Goal: Task Accomplishment & Management: Use online tool/utility

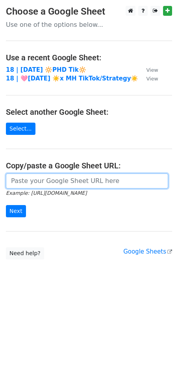
click at [51, 180] on input "url" at bounding box center [87, 180] width 162 height 15
paste input "[URL][DOMAIN_NAME]"
type input "[URL][DOMAIN_NAME]"
click at [6, 205] on input "Next" at bounding box center [16, 211] width 20 height 12
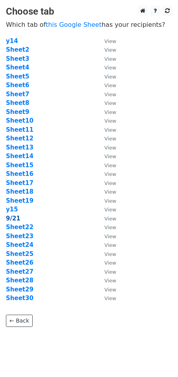
click at [15, 216] on strong "9/21" at bounding box center [13, 218] width 15 height 7
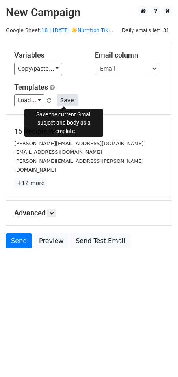
click at [64, 97] on button "Save" at bounding box center [67, 100] width 20 height 12
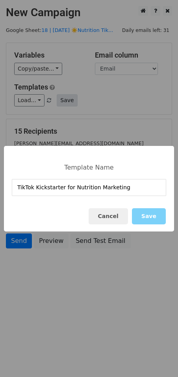
type input "TikTok Kickstarter for Nutrition Marketing"
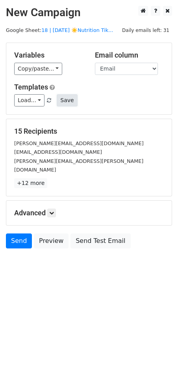
click at [64, 98] on button "Save" at bounding box center [67, 100] width 20 height 12
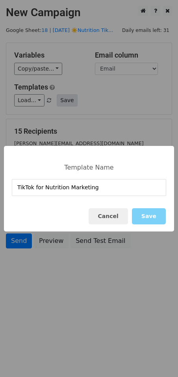
type input "TikTok for Nutrition Marketing"
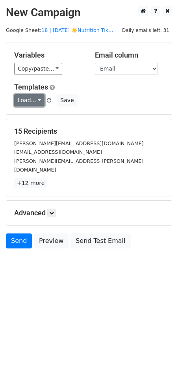
click at [35, 98] on link "Load..." at bounding box center [29, 100] width 30 height 12
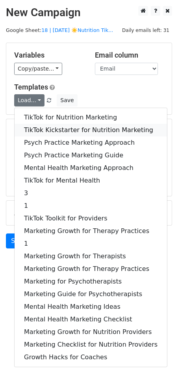
click at [47, 131] on link "TikTok Kickstarter for Nutrition Marketing" at bounding box center [91, 130] width 152 height 13
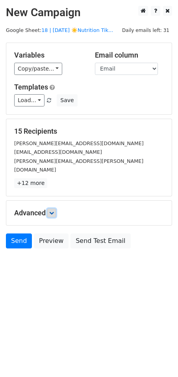
click at [54, 210] on icon at bounding box center [51, 212] width 5 height 5
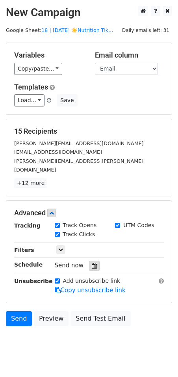
click at [92, 263] on icon at bounding box center [94, 266] width 5 height 6
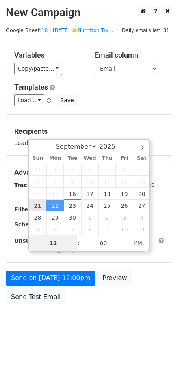
type input "2025-09-21 12:00"
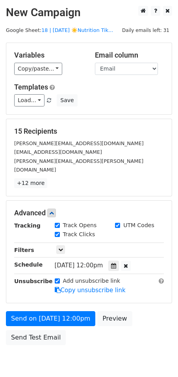
click at [49, 282] on div "Add unsubscribe link Copy unsubscribe link" at bounding box center [109, 286] width 121 height 18
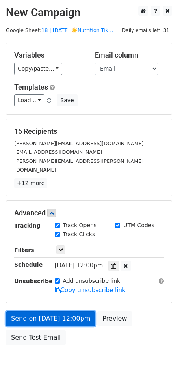
click at [38, 311] on link "Send on Sep 21 at 12:00pm" at bounding box center [50, 318] width 89 height 15
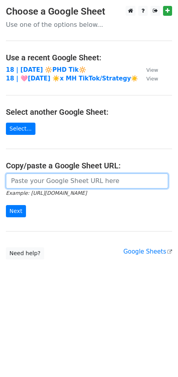
click at [56, 179] on input "url" at bounding box center [87, 180] width 162 height 15
paste input "[URL][DOMAIN_NAME]"
type input "[URL][DOMAIN_NAME]"
click at [6, 205] on input "Next" at bounding box center [16, 211] width 20 height 12
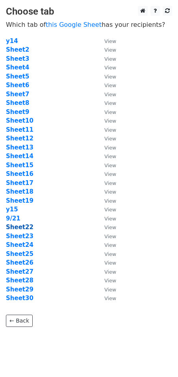
click at [20, 228] on strong "Sheet22" at bounding box center [20, 226] width 28 height 7
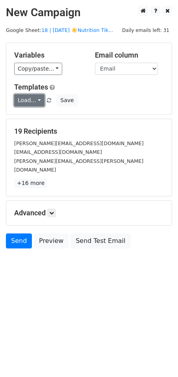
click at [36, 97] on link "Load..." at bounding box center [29, 100] width 30 height 12
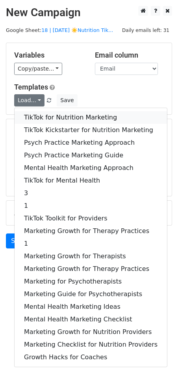
click at [46, 121] on link "TikTok for Nutrition Marketing" at bounding box center [91, 117] width 152 height 13
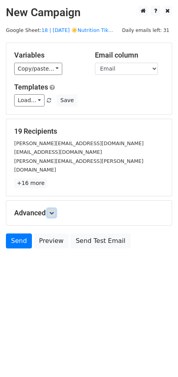
click at [54, 210] on icon at bounding box center [51, 212] width 5 height 5
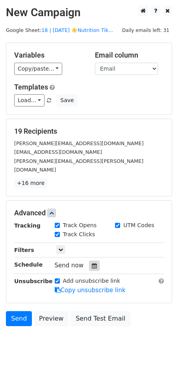
click at [92, 263] on icon at bounding box center [94, 266] width 5 height 6
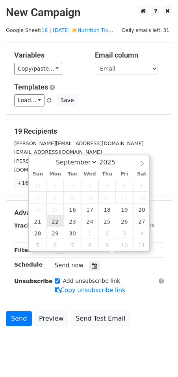
type input "[DATE] 12:00"
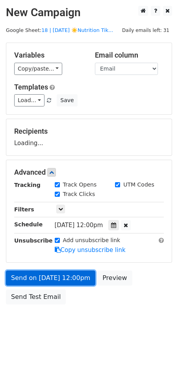
click at [63, 274] on link "Send on [DATE] 12:00pm" at bounding box center [50, 277] width 89 height 15
